Goal: Task Accomplishment & Management: Manage account settings

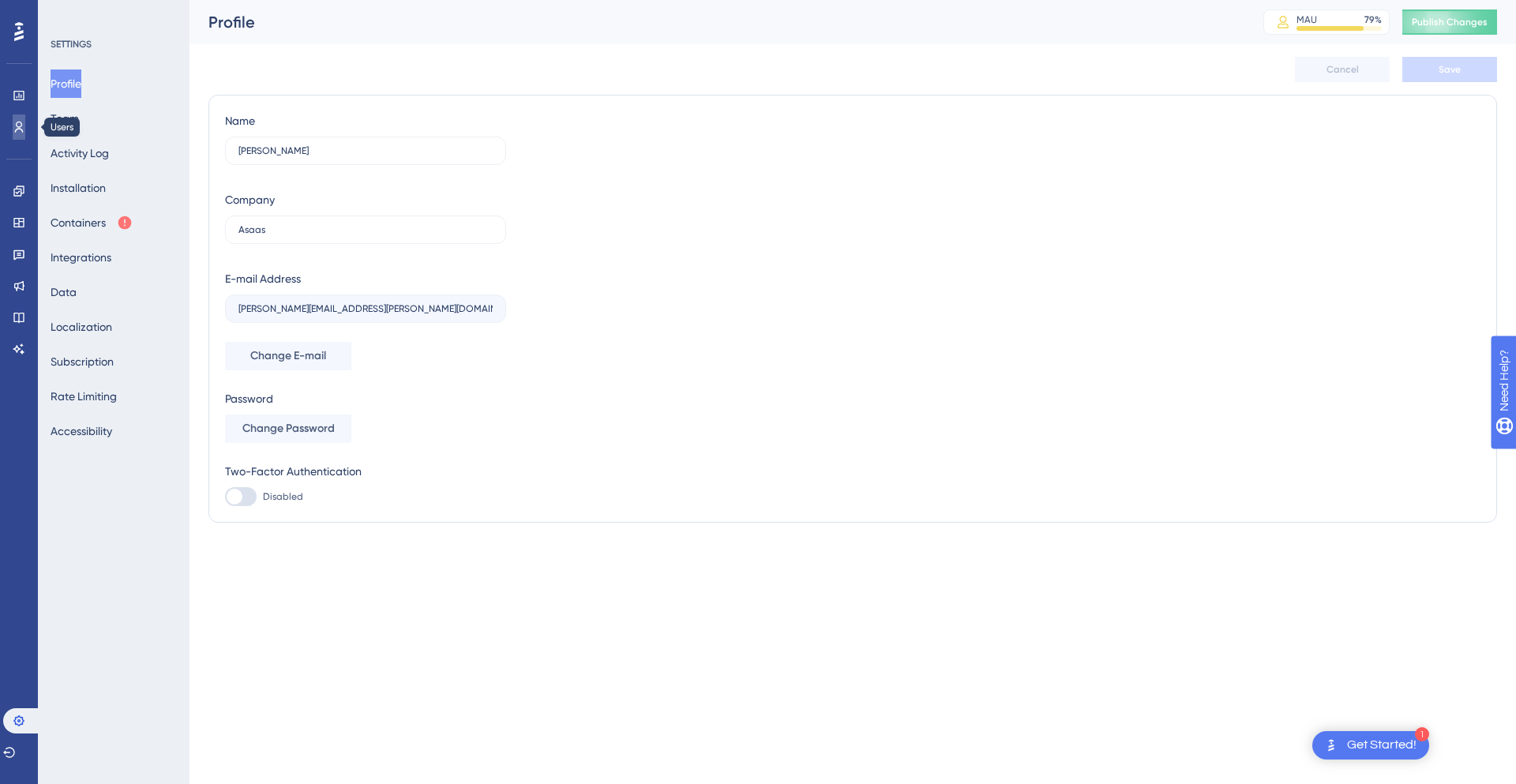
click at [14, 130] on icon at bounding box center [19, 127] width 13 height 13
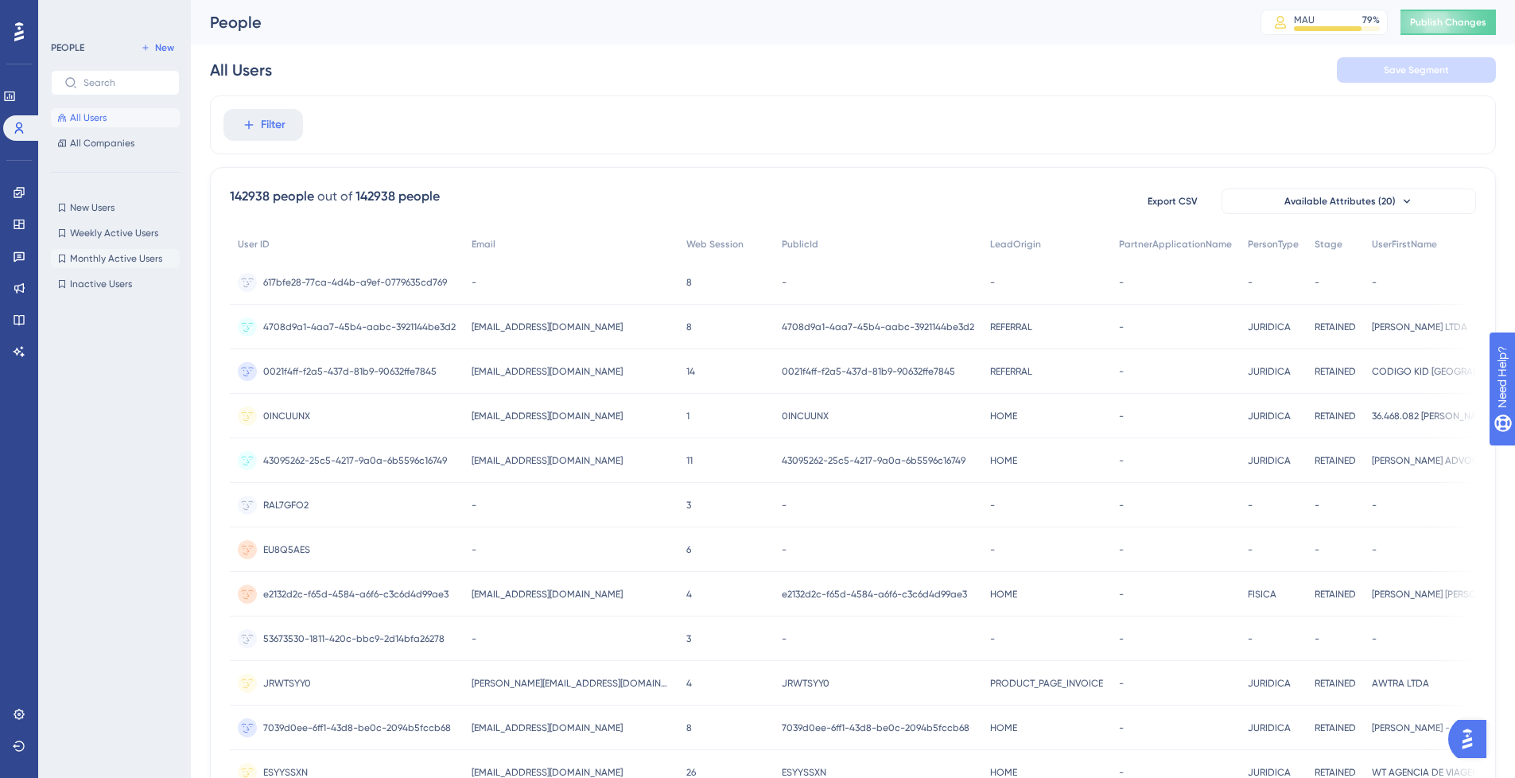
click at [115, 261] on span "Monthly Active Users" at bounding box center [116, 258] width 92 height 13
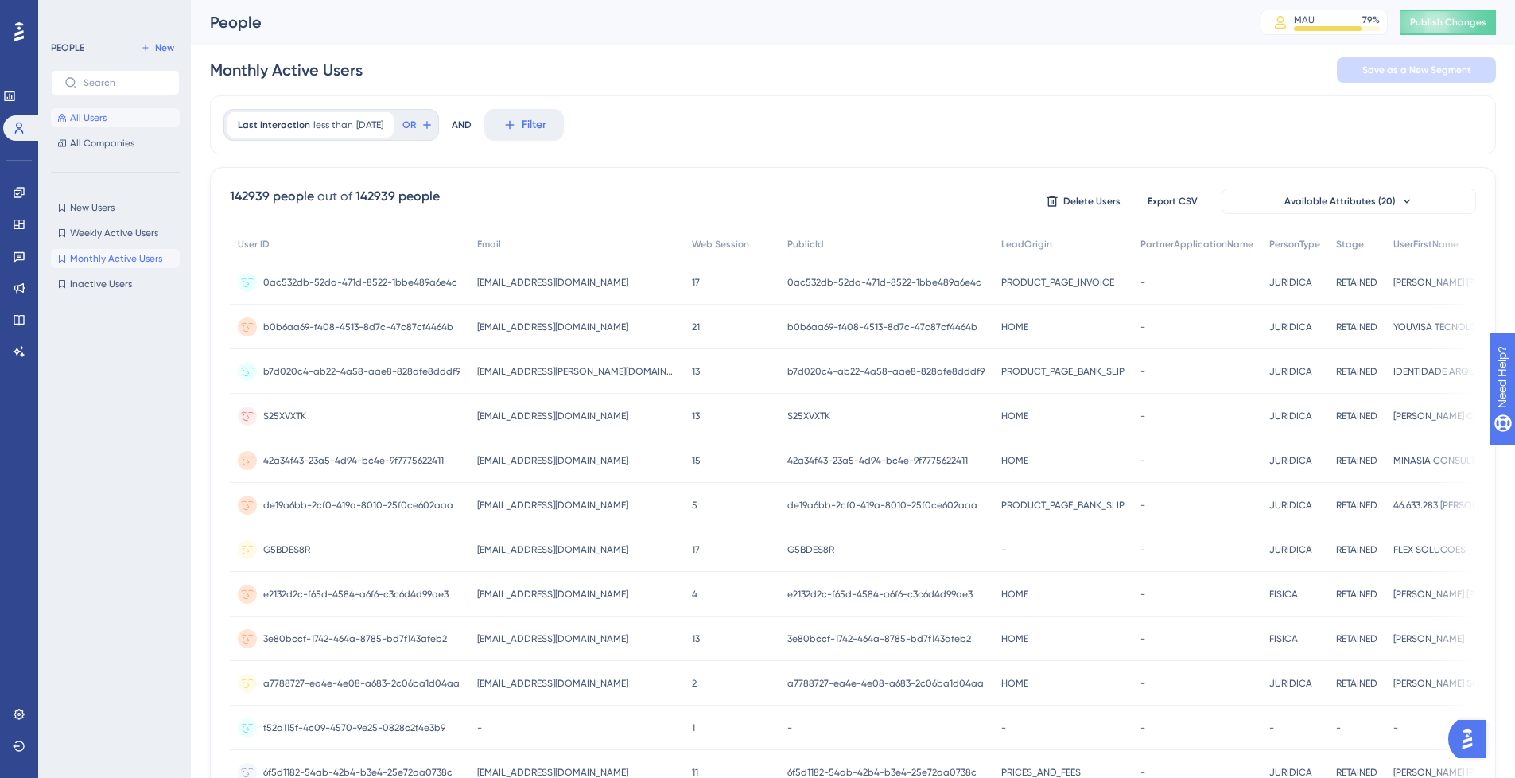
click at [120, 113] on button "All Users" at bounding box center [115, 117] width 129 height 19
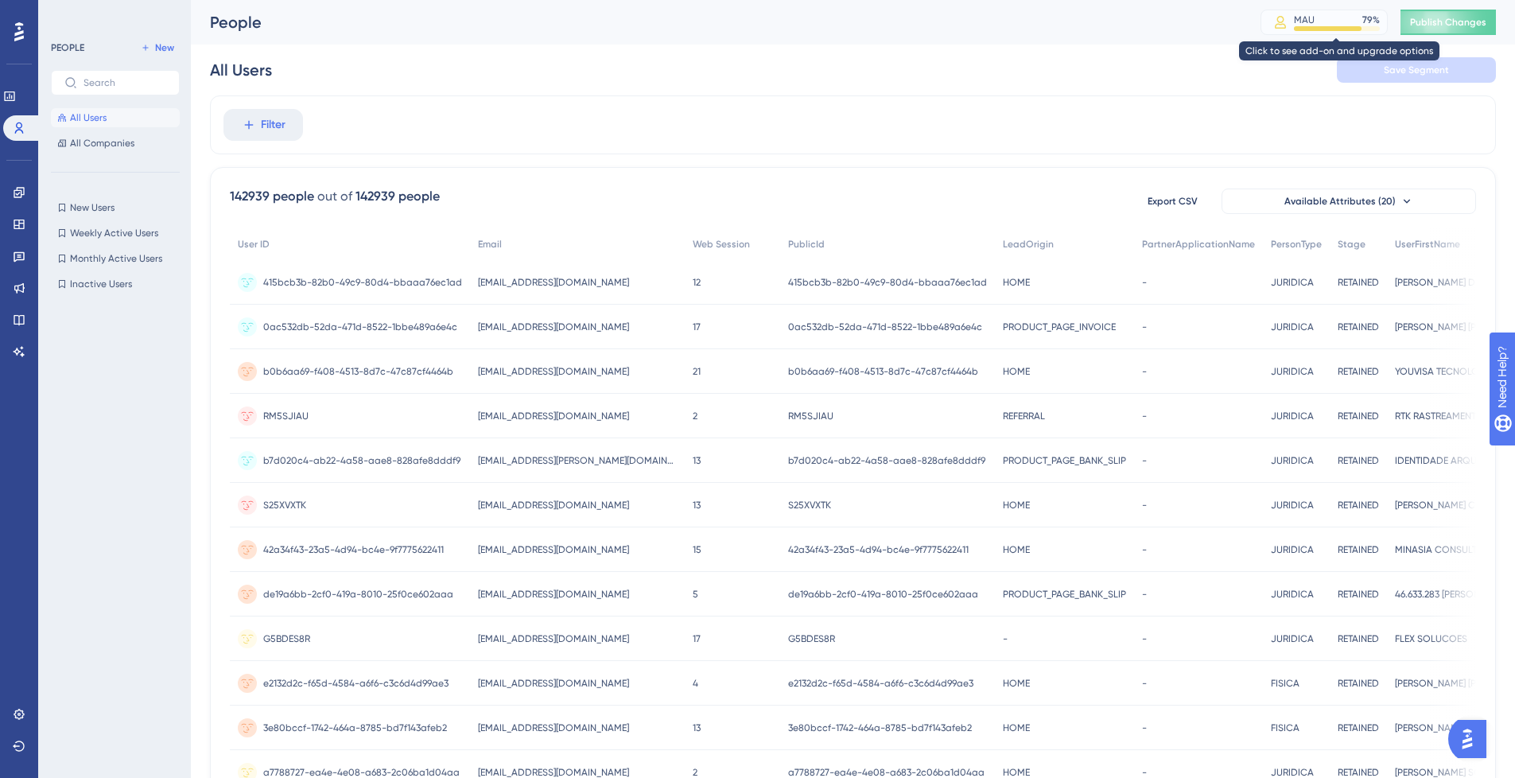
click at [1336, 28] on div at bounding box center [1328, 28] width 68 height 5
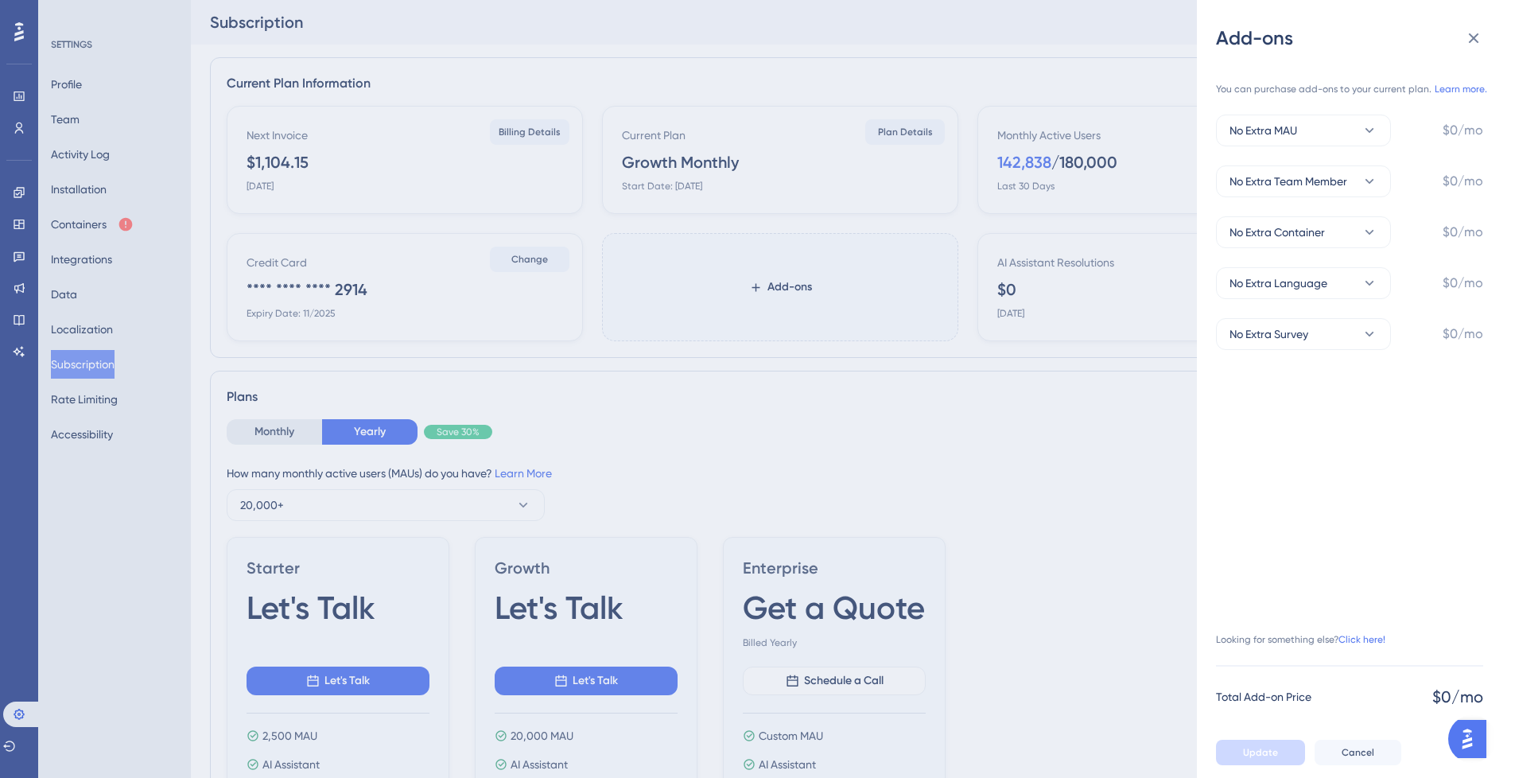
click at [1013, 409] on div "Add-ons You can purchase add-ons to your current plan. Learn more. No Extra MAU…" at bounding box center [757, 389] width 1515 height 778
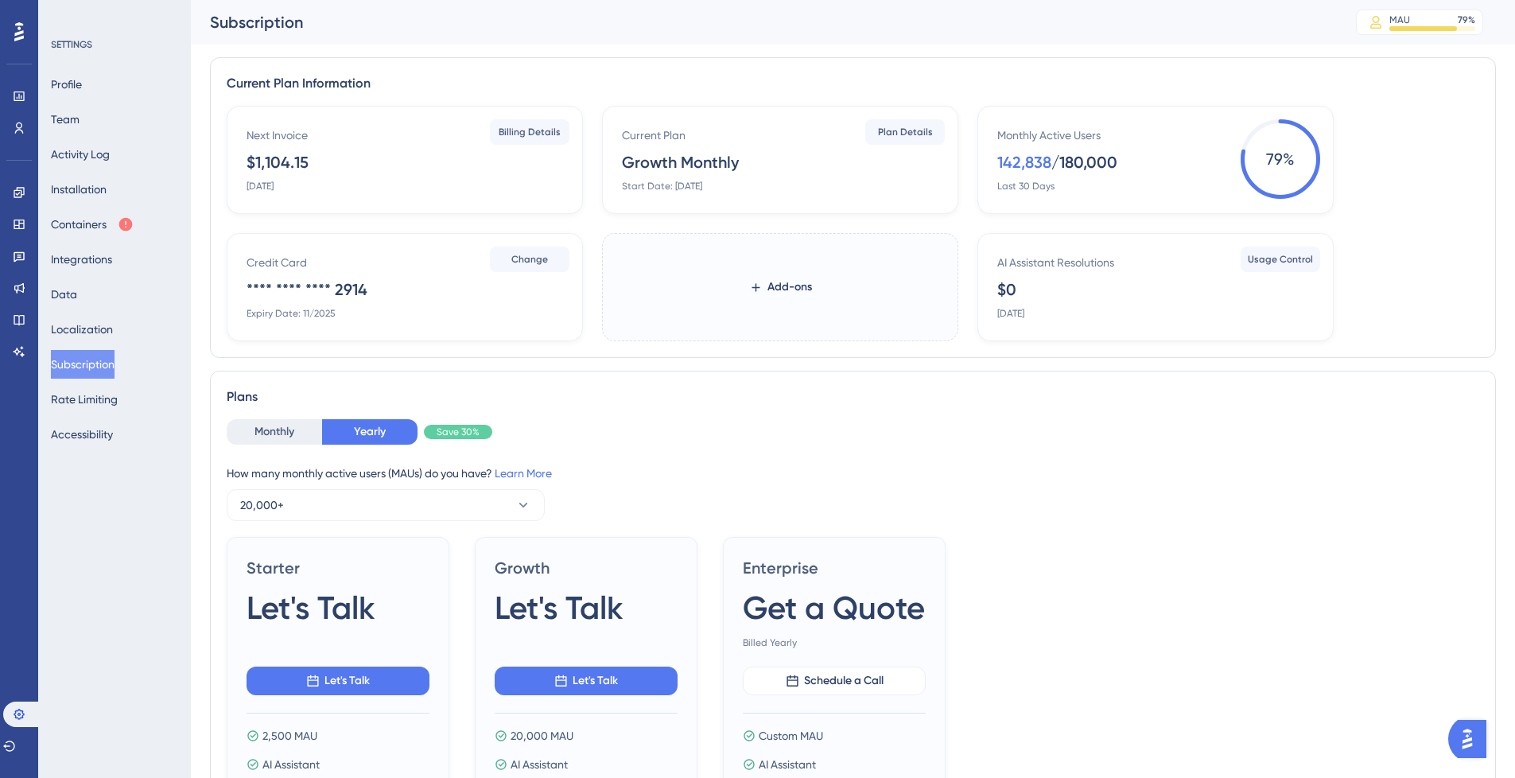
drag, startPoint x: 993, startPoint y: 133, endPoint x: 1179, endPoint y: 130, distance: 186.1
click at [1179, 130] on div "Monthly Active Users 142,838 / 180,000 Last 30 Days 79 %" at bounding box center [1156, 160] width 356 height 108
